Goal: Information Seeking & Learning: Compare options

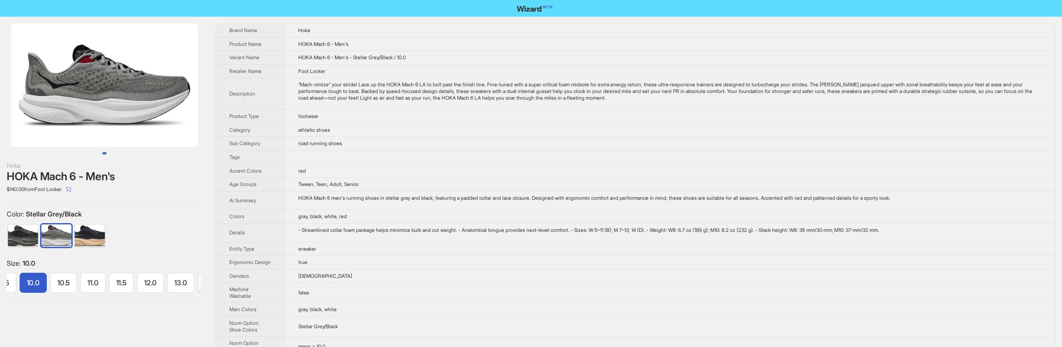
scroll to position [0, 147]
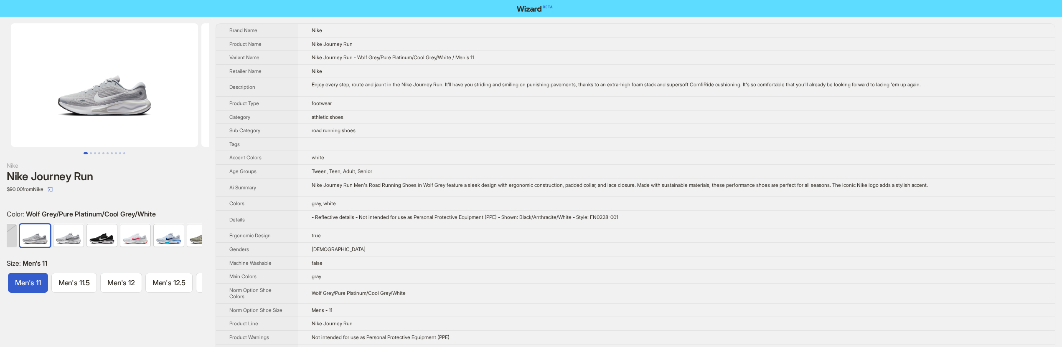
scroll to position [0, 459]
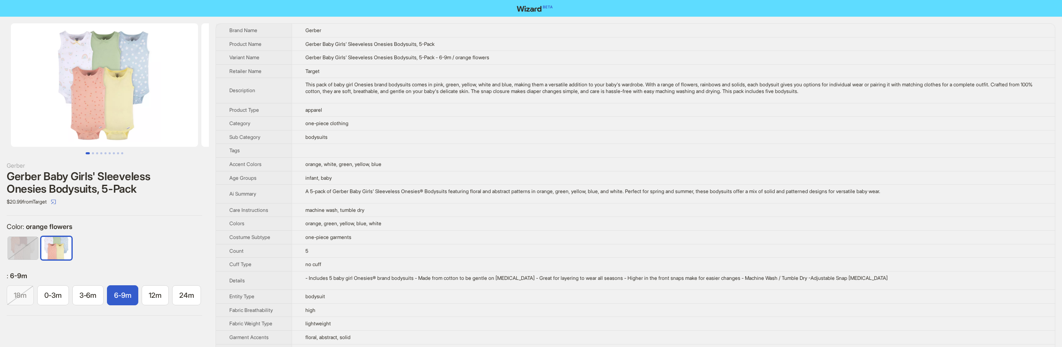
scroll to position [0, 3]
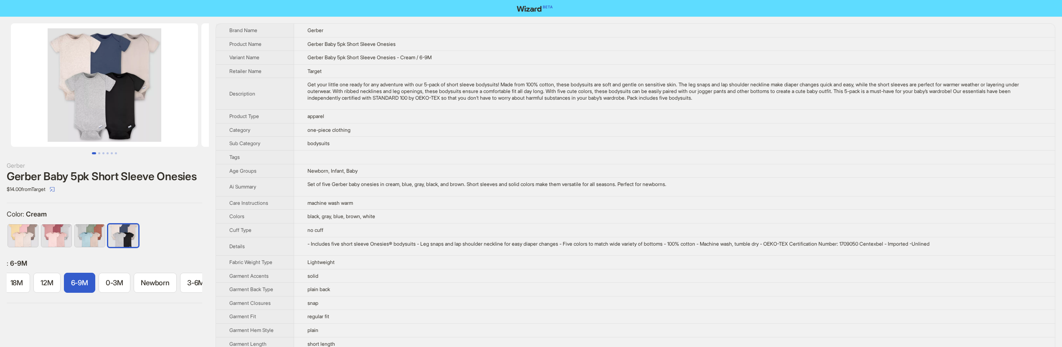
scroll to position [0, 51]
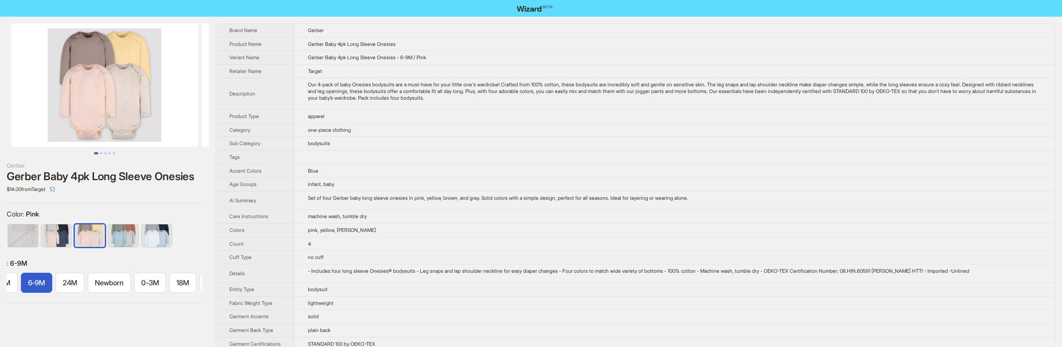
scroll to position [0, 18]
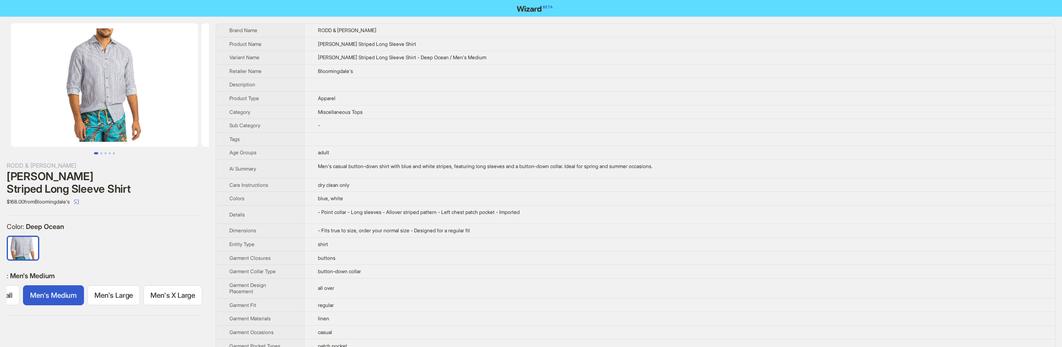
scroll to position [0, 44]
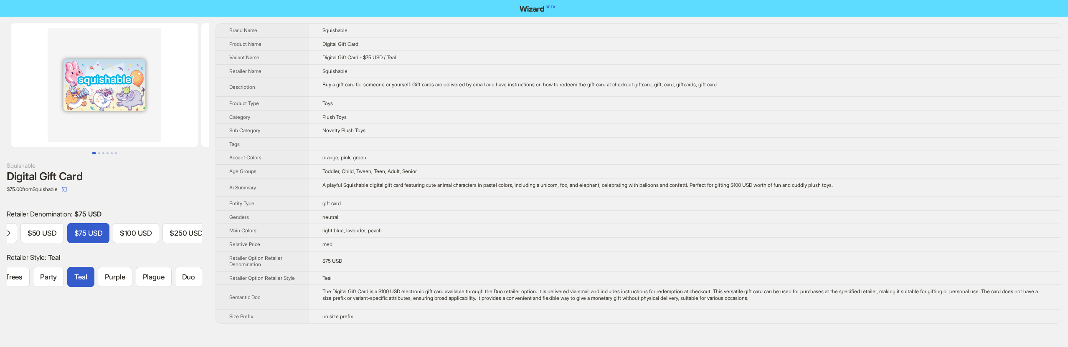
scroll to position [0, 13]
